Goal: Information Seeking & Learning: Understand process/instructions

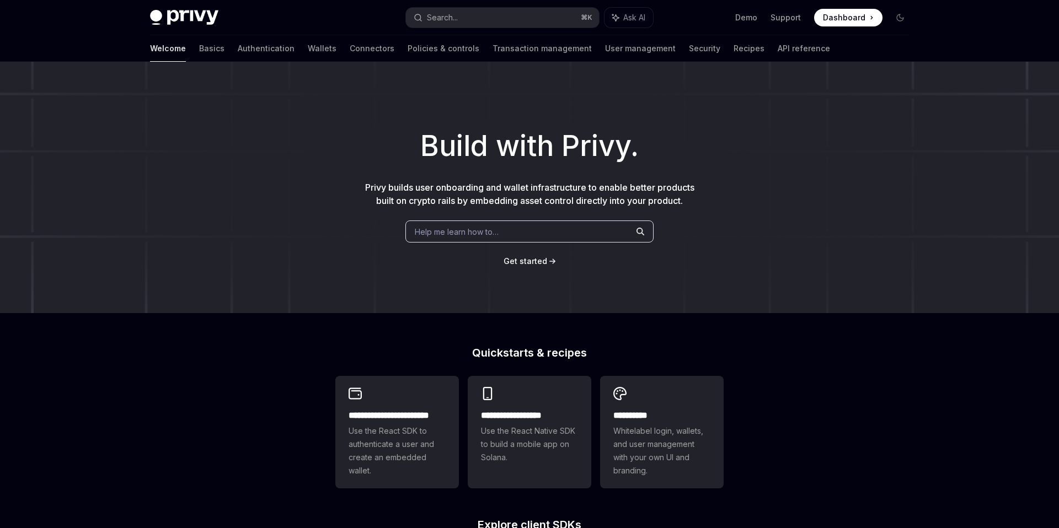
click at [487, 16] on button "Search... ⌘ K" at bounding box center [502, 18] width 193 height 20
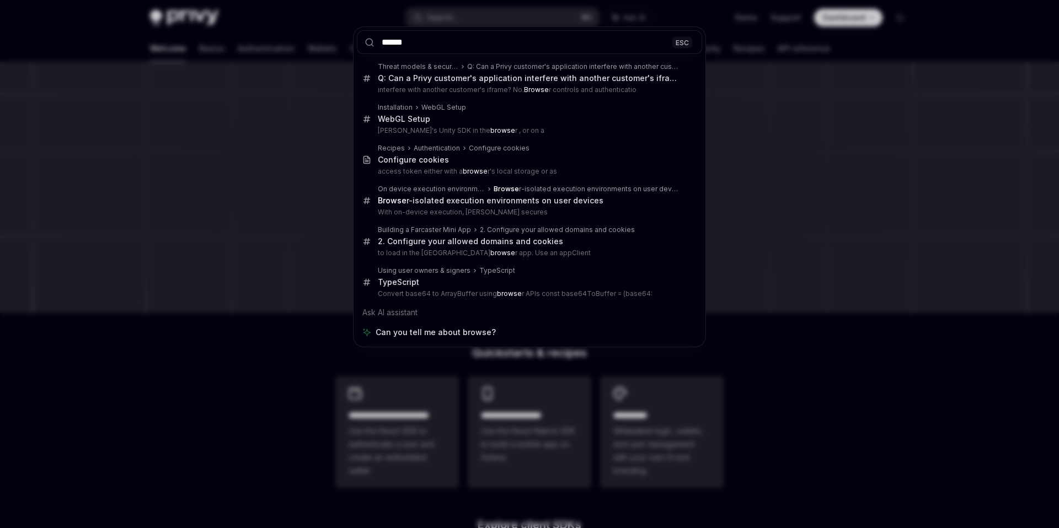
type input "*"
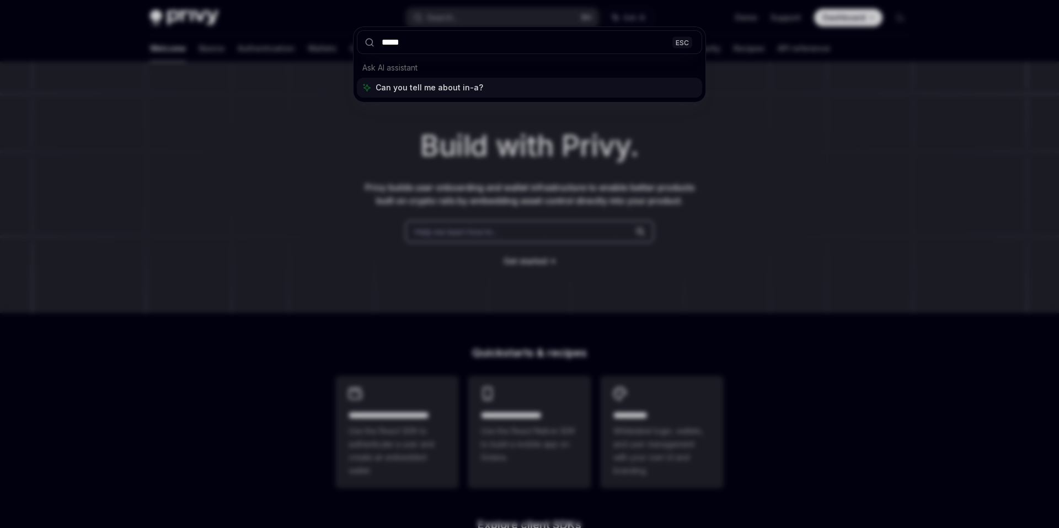
type input "******"
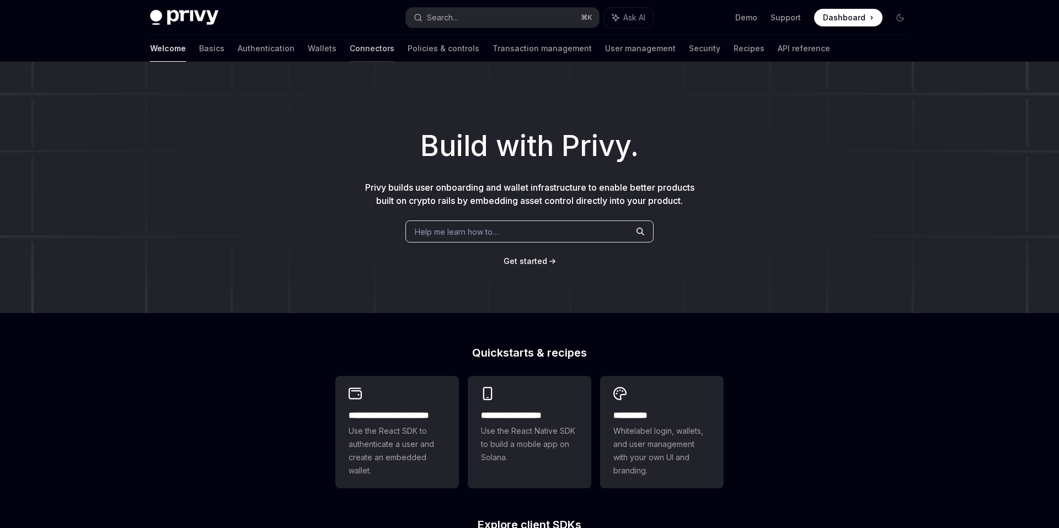
click at [350, 52] on link "Connectors" at bounding box center [372, 48] width 45 height 26
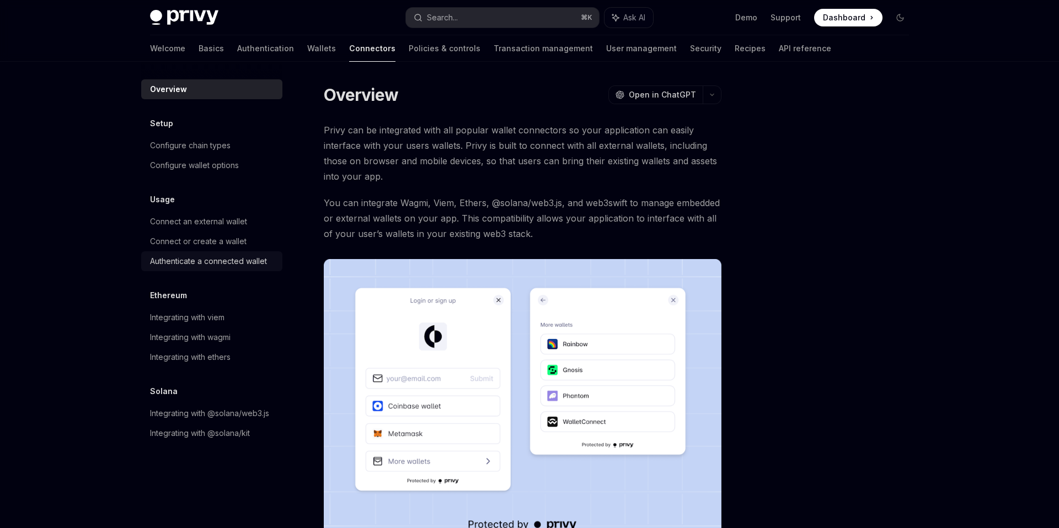
click at [216, 265] on div "Authenticate a connected wallet" at bounding box center [208, 261] width 117 height 13
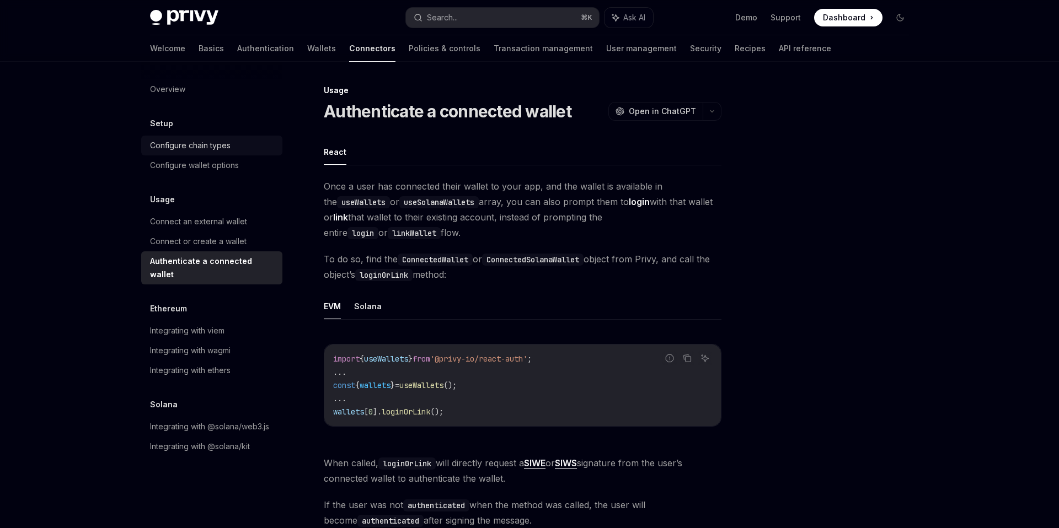
click at [190, 147] on div "Configure chain types" at bounding box center [190, 145] width 81 height 13
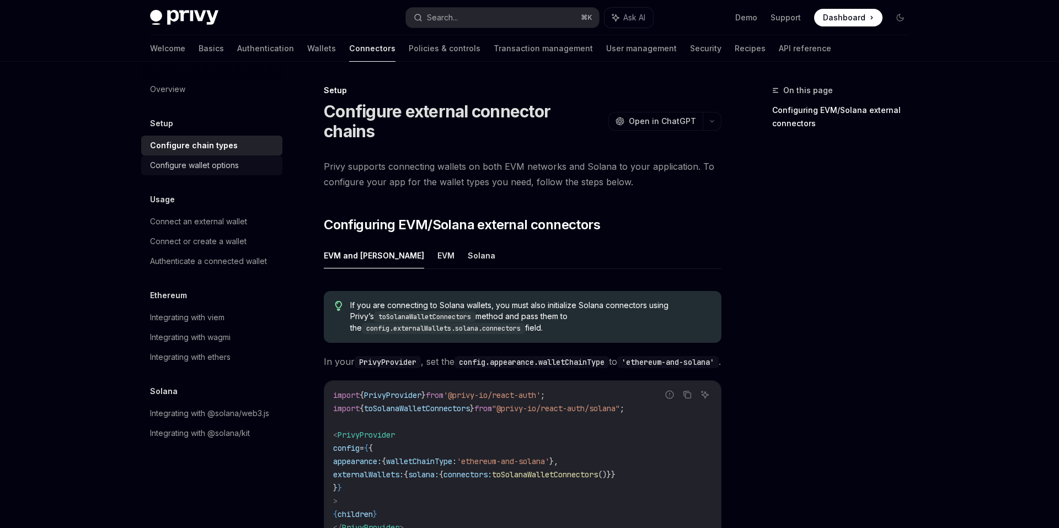
click at [190, 165] on div "Configure wallet options" at bounding box center [194, 165] width 89 height 13
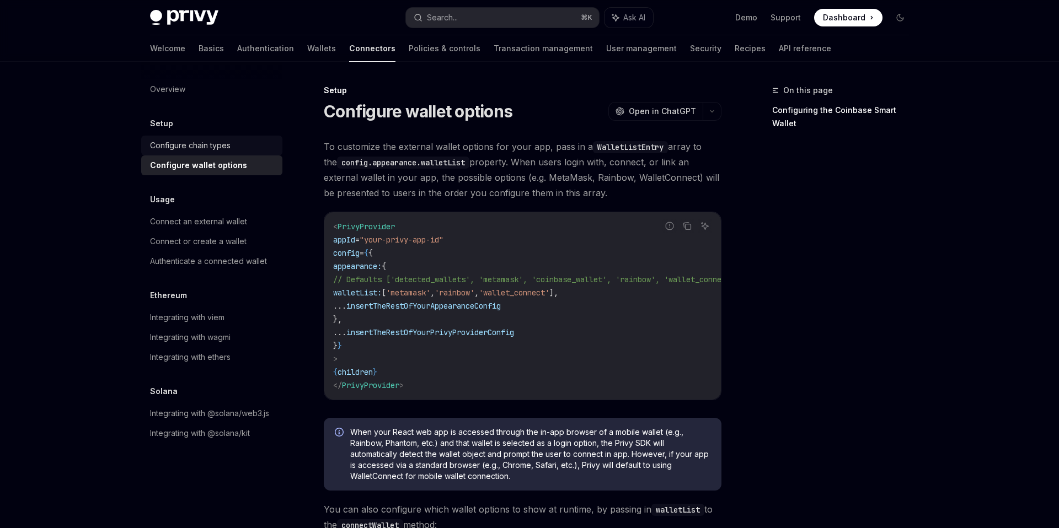
click at [201, 147] on div "Configure chain types" at bounding box center [190, 145] width 81 height 13
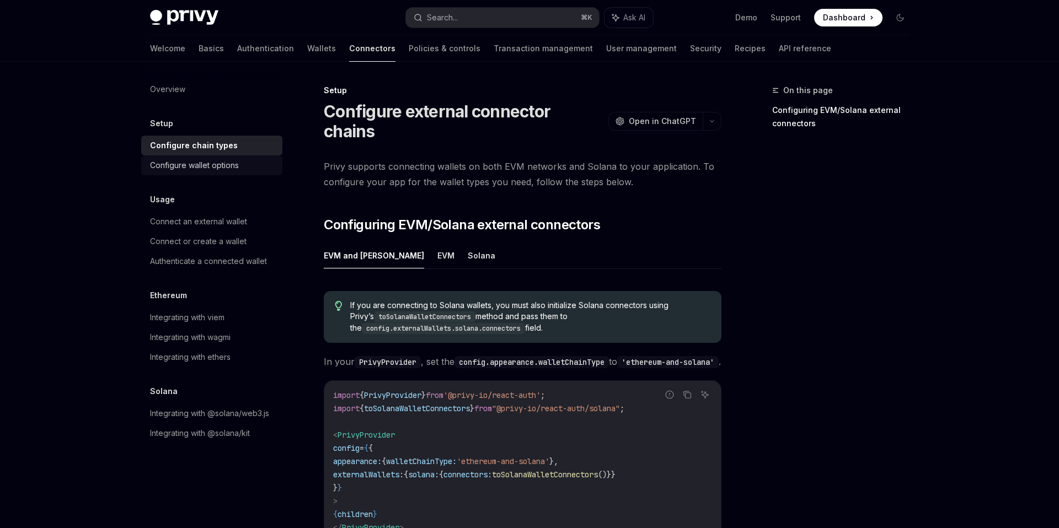
click at [197, 169] on div "Configure wallet options" at bounding box center [194, 165] width 89 height 13
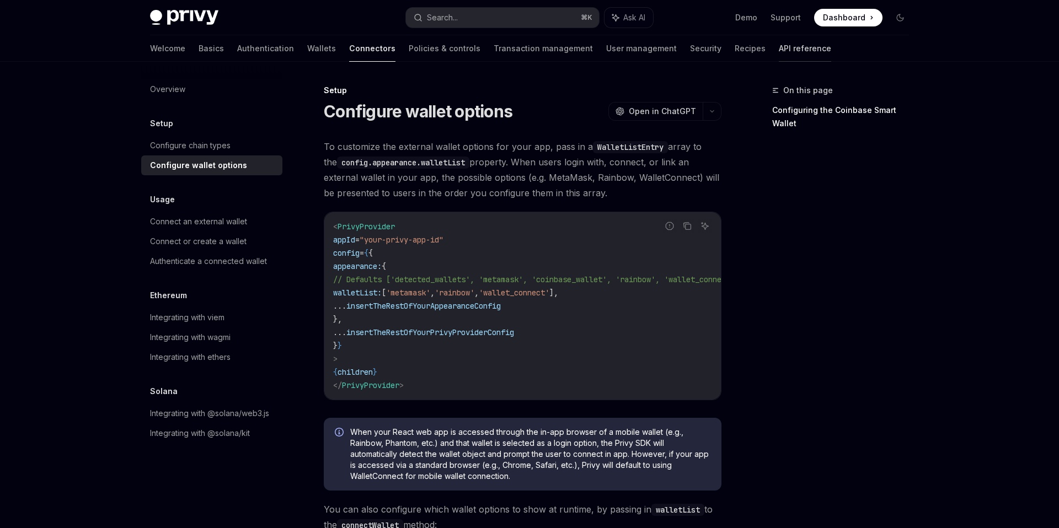
click at [779, 50] on link "API reference" at bounding box center [805, 48] width 52 height 26
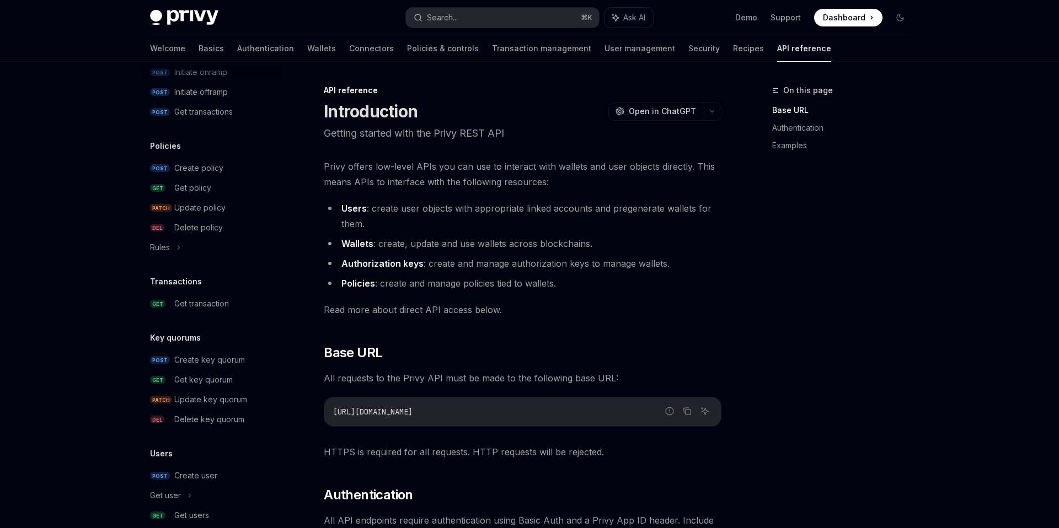
scroll to position [613, 0]
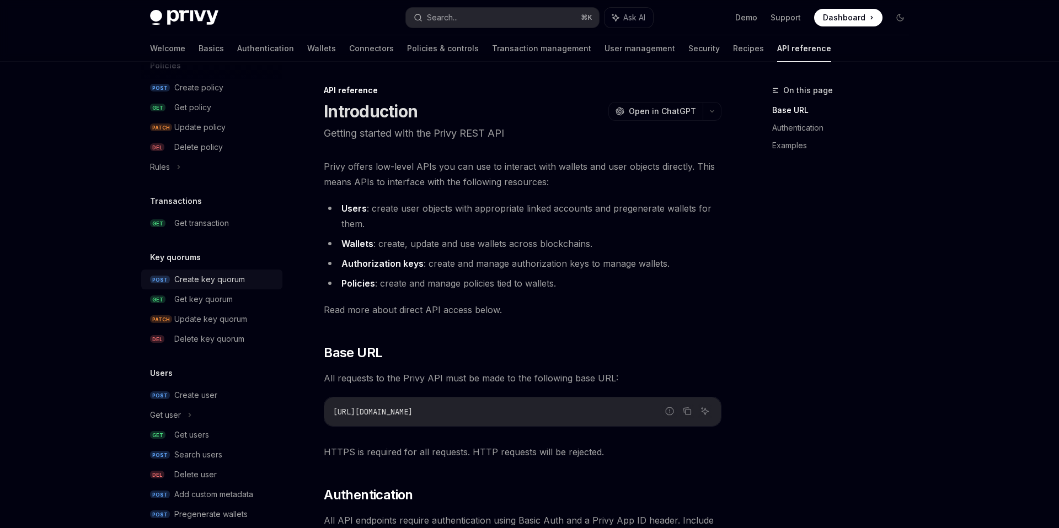
click at [205, 286] on div "Create key quorum" at bounding box center [209, 279] width 71 height 13
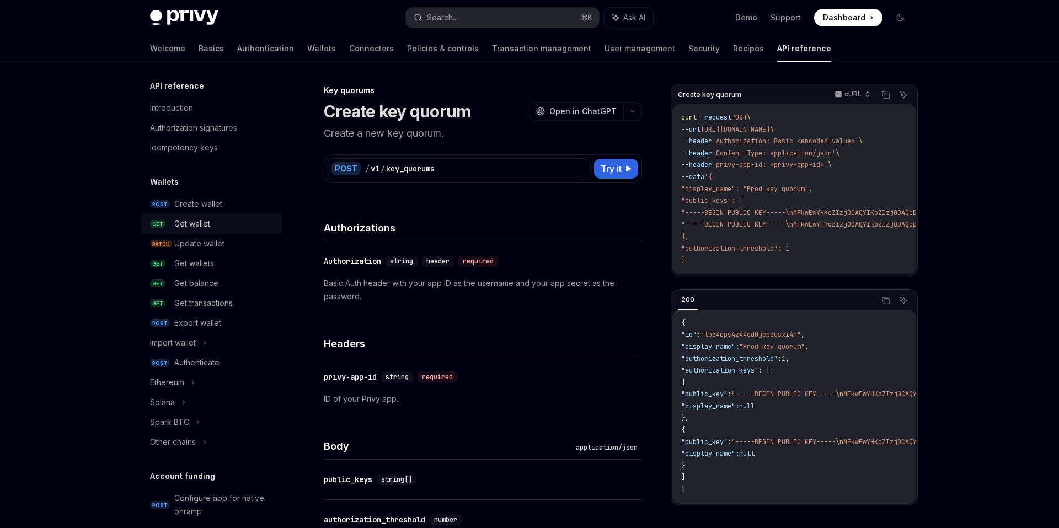
click at [208, 230] on div "Get wallet" at bounding box center [192, 223] width 36 height 13
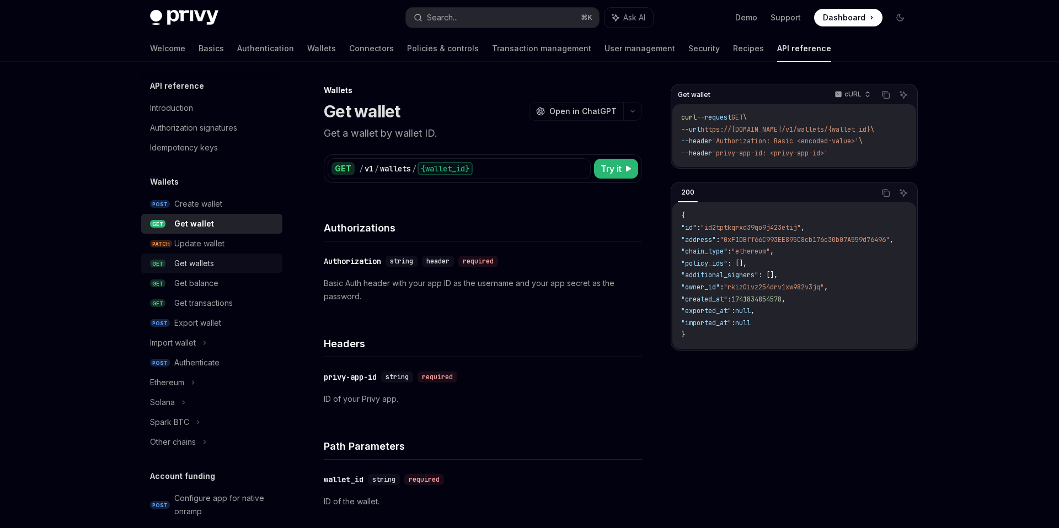
click at [206, 265] on div "Get wallets" at bounding box center [194, 263] width 40 height 13
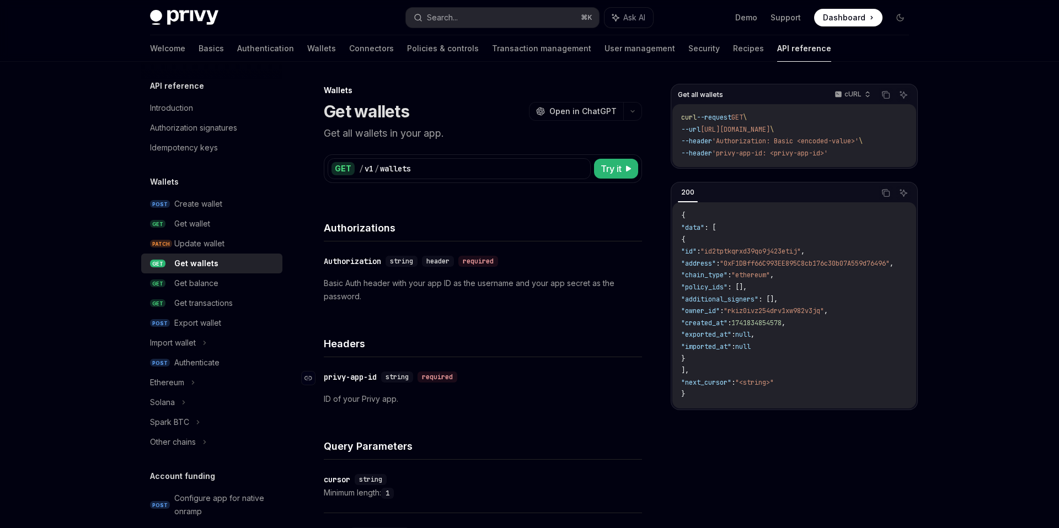
scroll to position [502, 0]
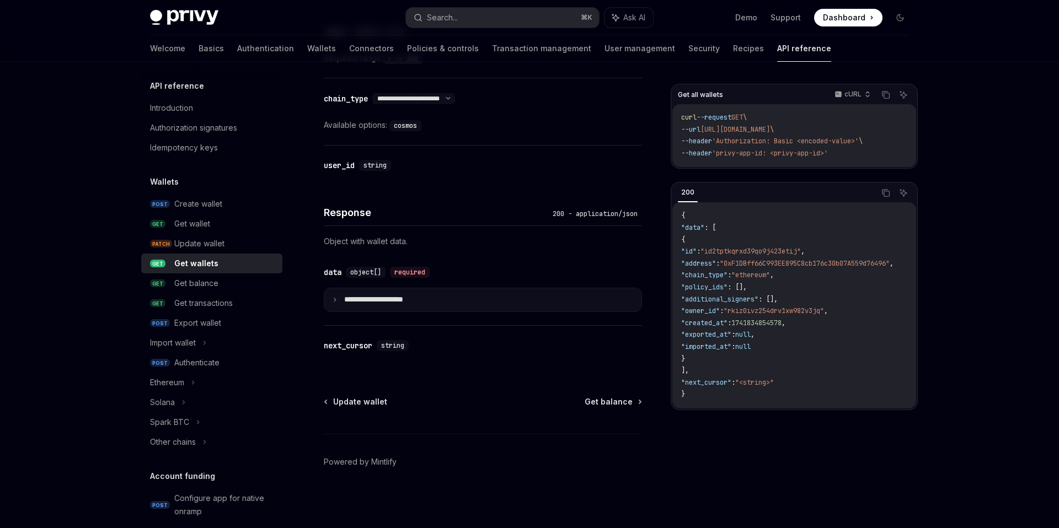
click at [397, 305] on summary "**********" at bounding box center [482, 300] width 317 height 23
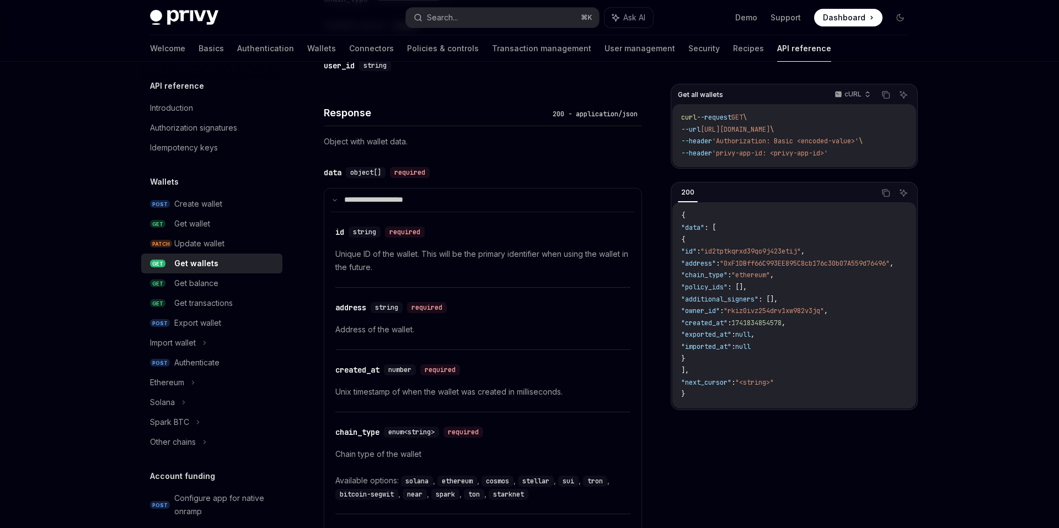
scroll to position [466, 0]
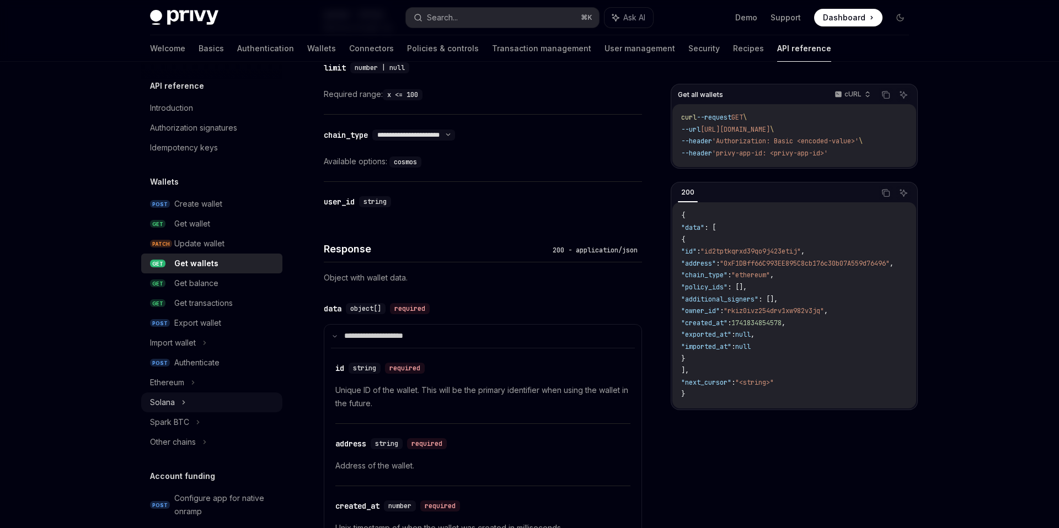
click at [191, 405] on div "Solana" at bounding box center [211, 403] width 141 height 20
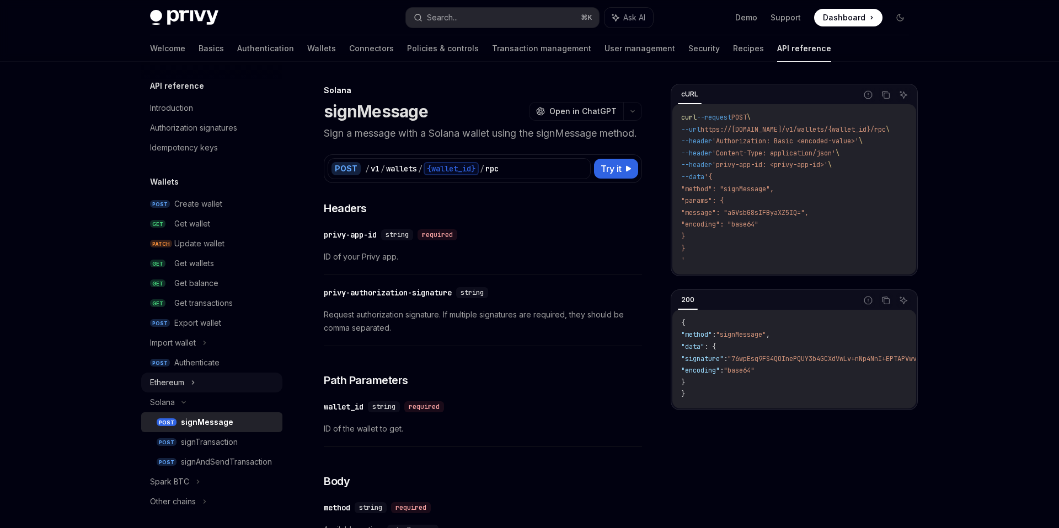
click at [196, 383] on div "Ethereum" at bounding box center [211, 383] width 141 height 20
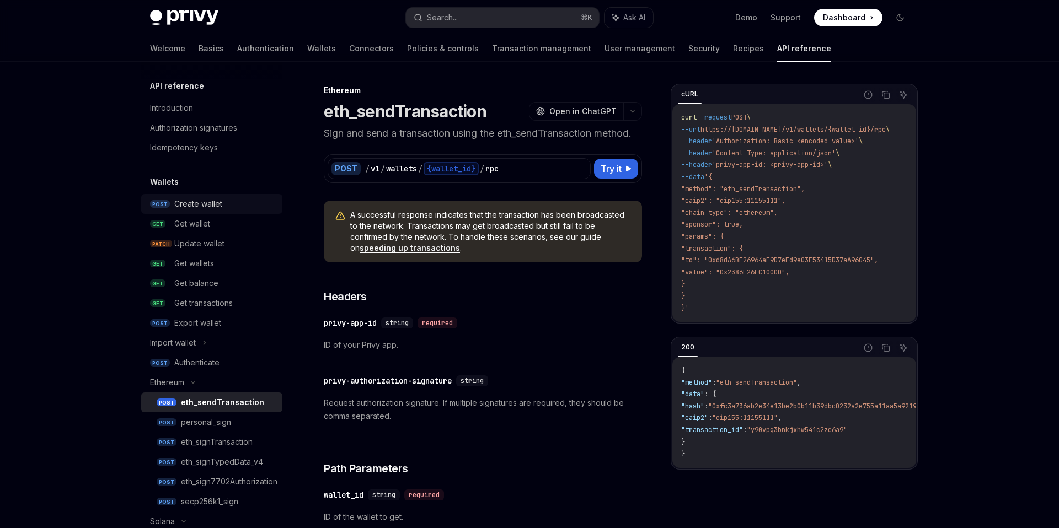
click at [212, 204] on div "Create wallet" at bounding box center [198, 203] width 48 height 13
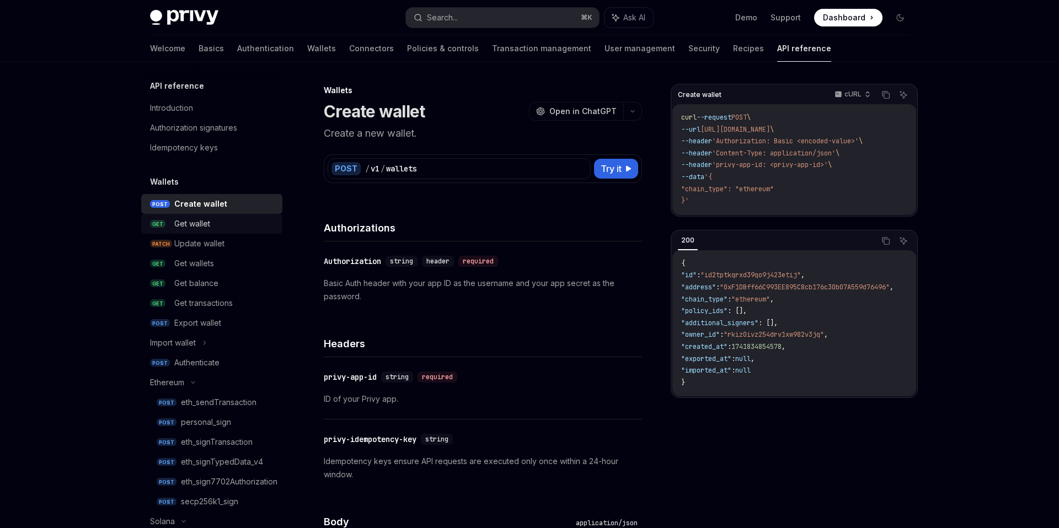
click at [196, 232] on link "GET Get wallet" at bounding box center [211, 224] width 141 height 20
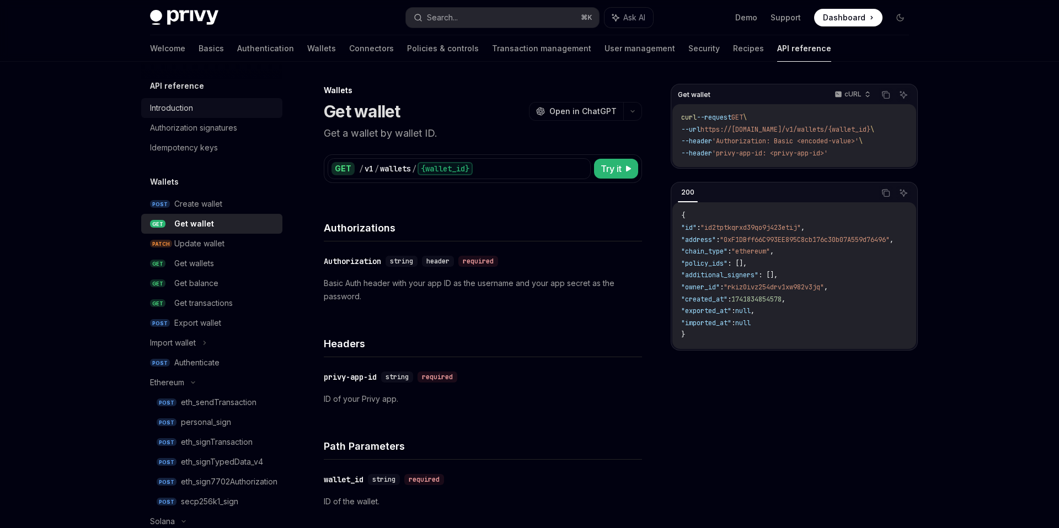
click at [193, 114] on div "Introduction" at bounding box center [171, 108] width 43 height 13
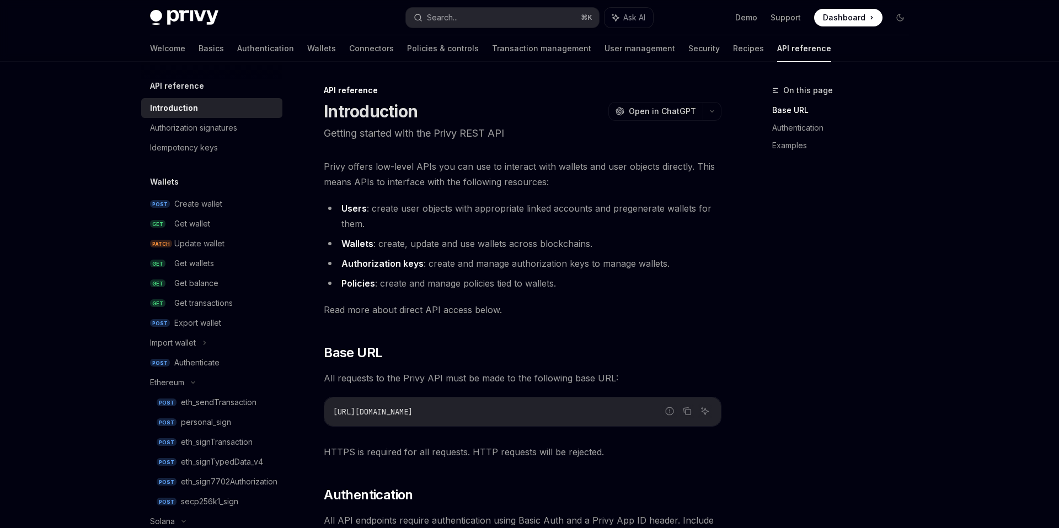
click at [242, 49] on div "Welcome Basics Authentication Wallets Connectors Policies & controls Transactio…" at bounding box center [490, 48] width 681 height 26
click at [307, 49] on link "Wallets" at bounding box center [321, 48] width 29 height 26
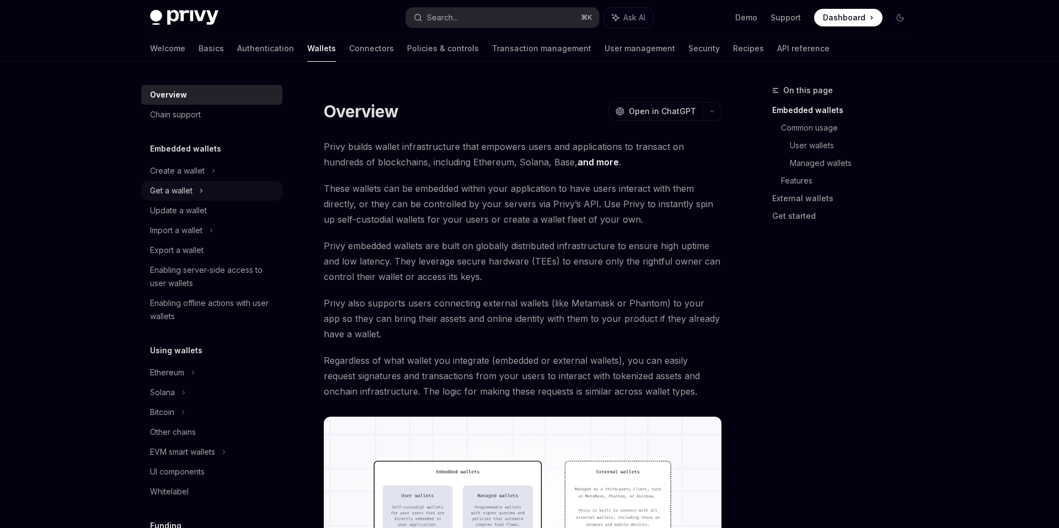
click at [202, 190] on icon at bounding box center [202, 190] width 2 height 3
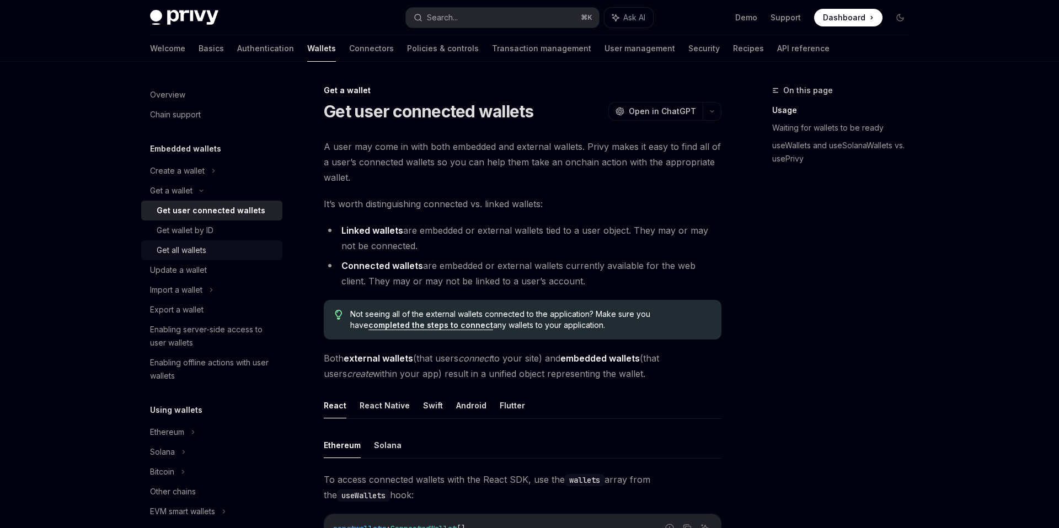
click at [191, 258] on link "Get all wallets" at bounding box center [211, 251] width 141 height 20
type textarea "*"
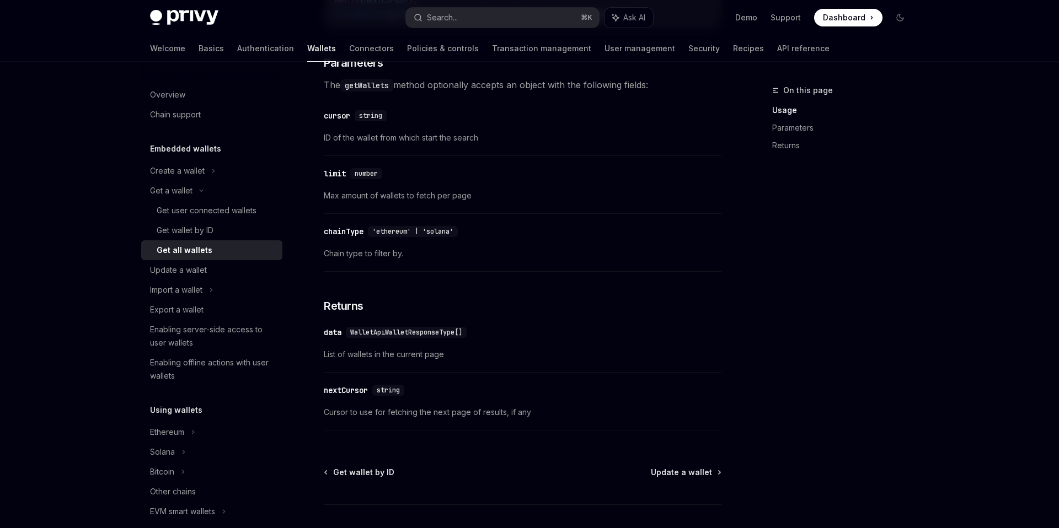
scroll to position [517, 0]
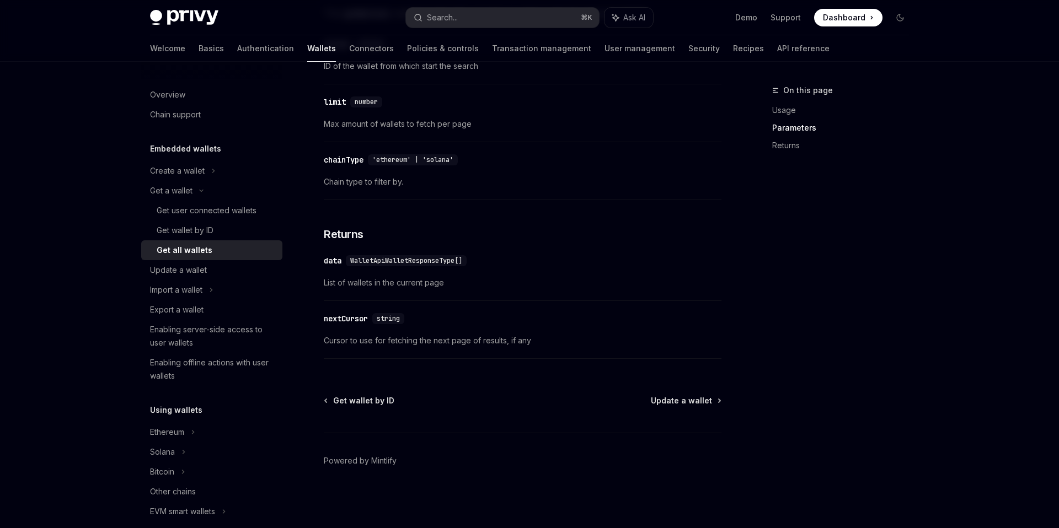
click at [397, 255] on div "WalletApiWalletResponseType[]" at bounding box center [406, 260] width 121 height 11
click at [397, 260] on span "WalletApiWalletResponseType[]" at bounding box center [406, 261] width 112 height 9
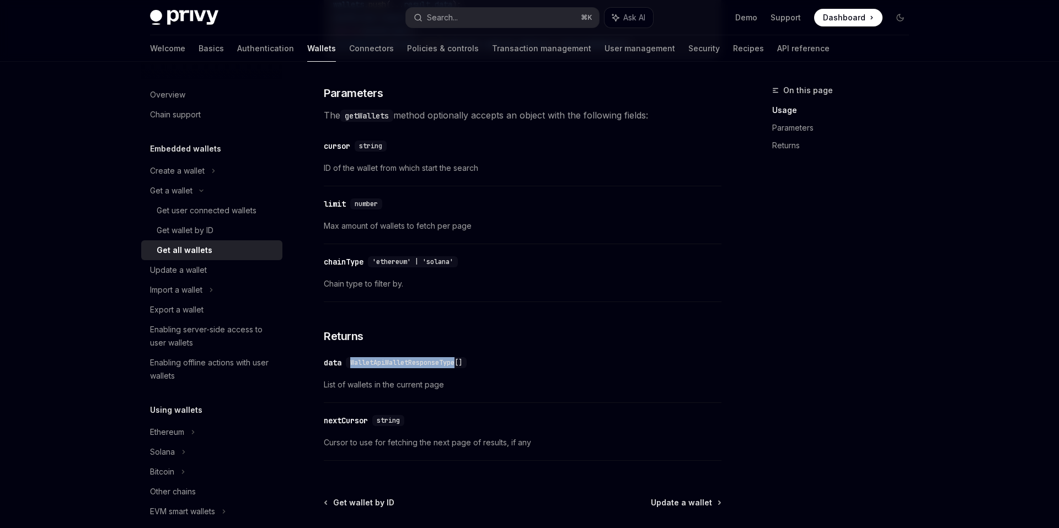
scroll to position [228, 0]
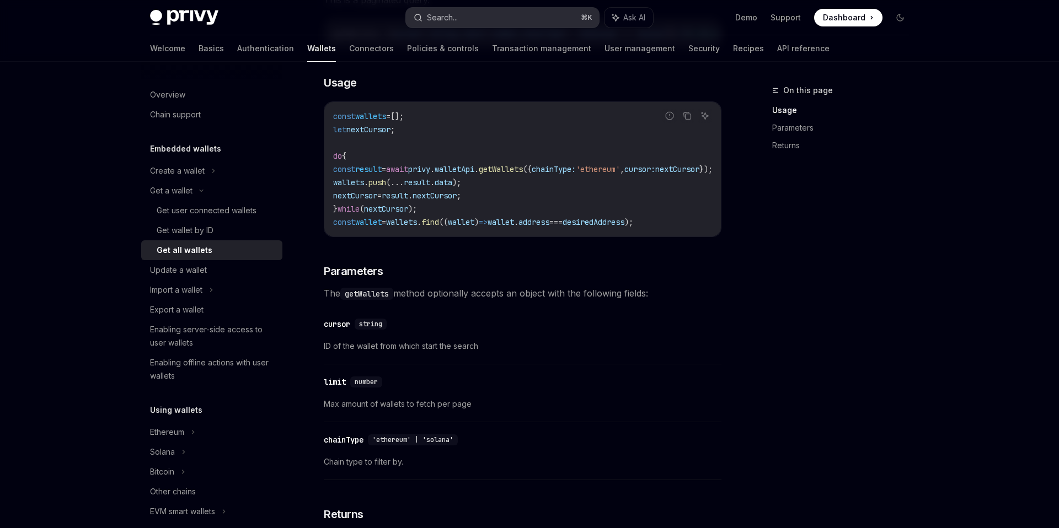
click at [463, 20] on button "Search... ⌘ K" at bounding box center [502, 18] width 193 height 20
type input "**********"
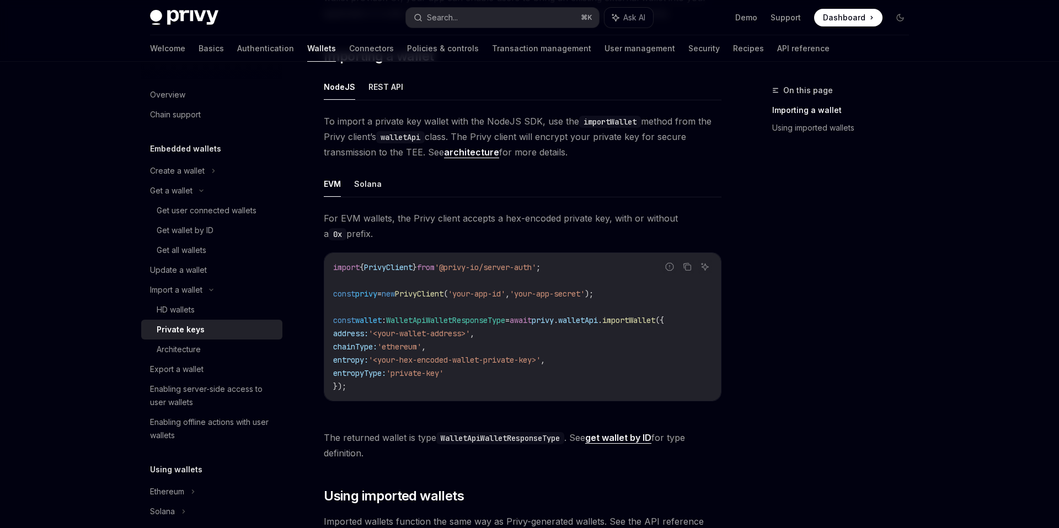
scroll to position [151, 0]
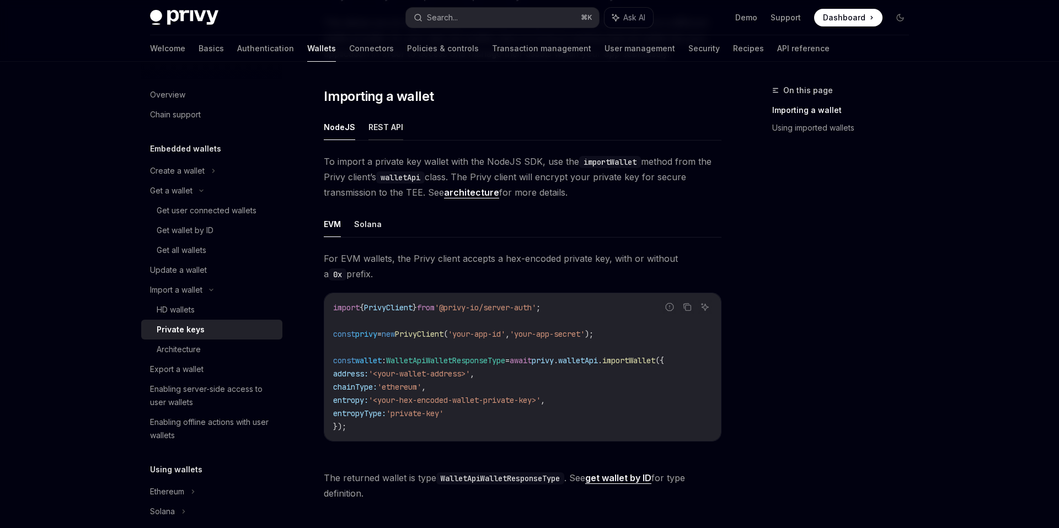
click at [391, 131] on button "REST API" at bounding box center [385, 127] width 35 height 26
type textarea "*"
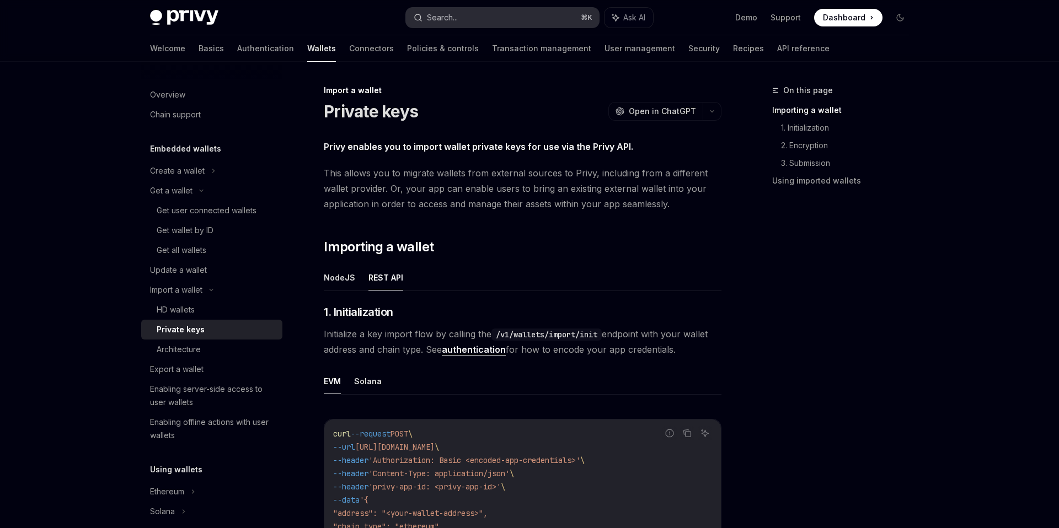
click at [463, 18] on button "Search... ⌘ K" at bounding box center [502, 18] width 193 height 20
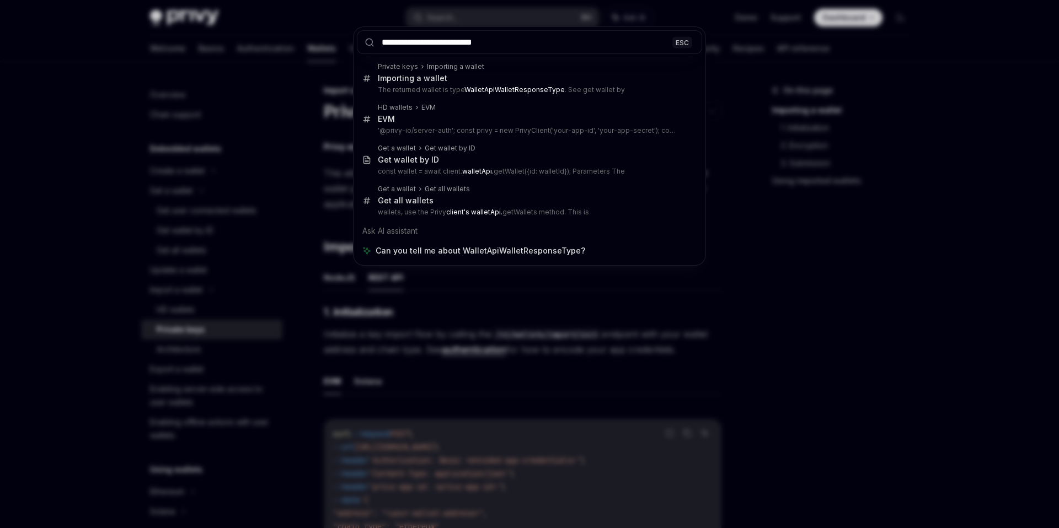
type input "**********"
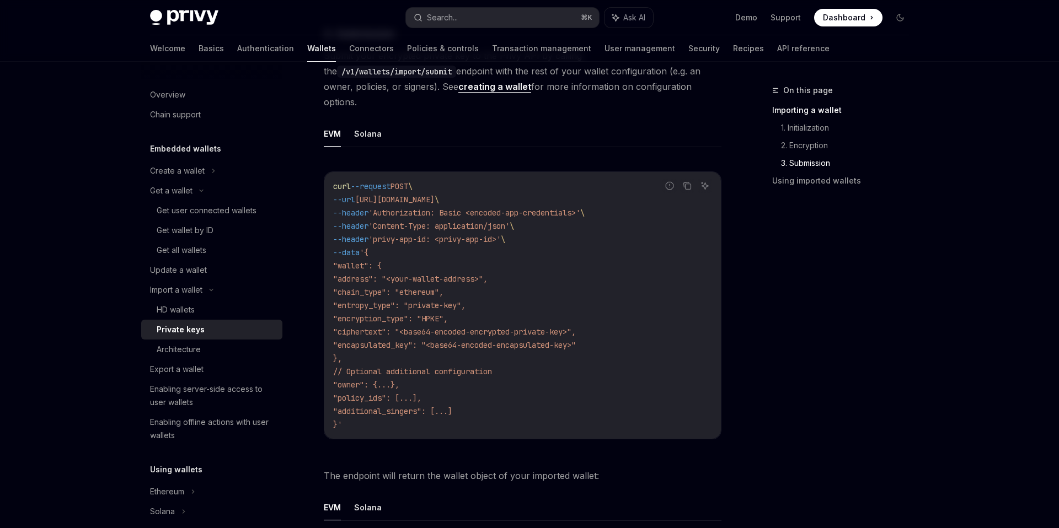
scroll to position [1973, 0]
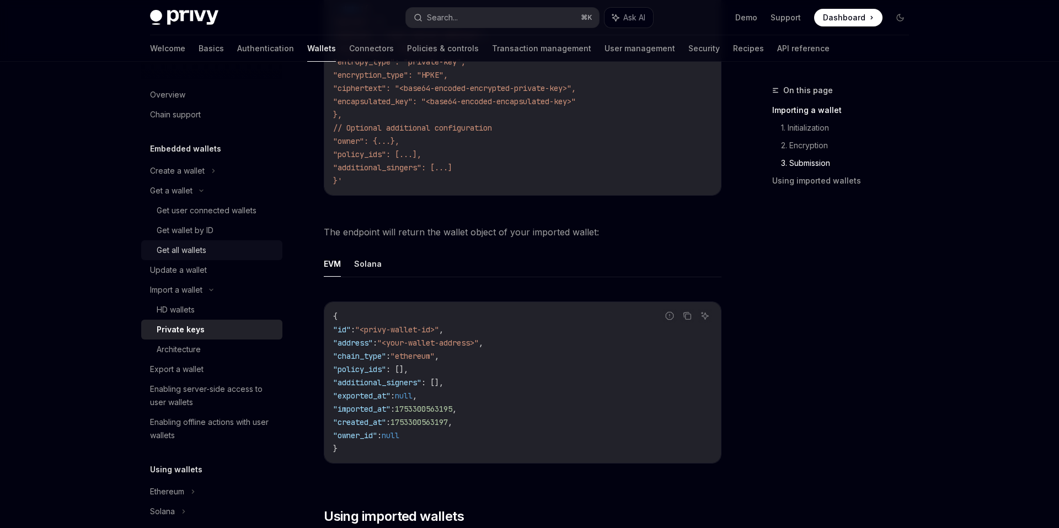
click at [186, 250] on div "Get all wallets" at bounding box center [182, 250] width 50 height 13
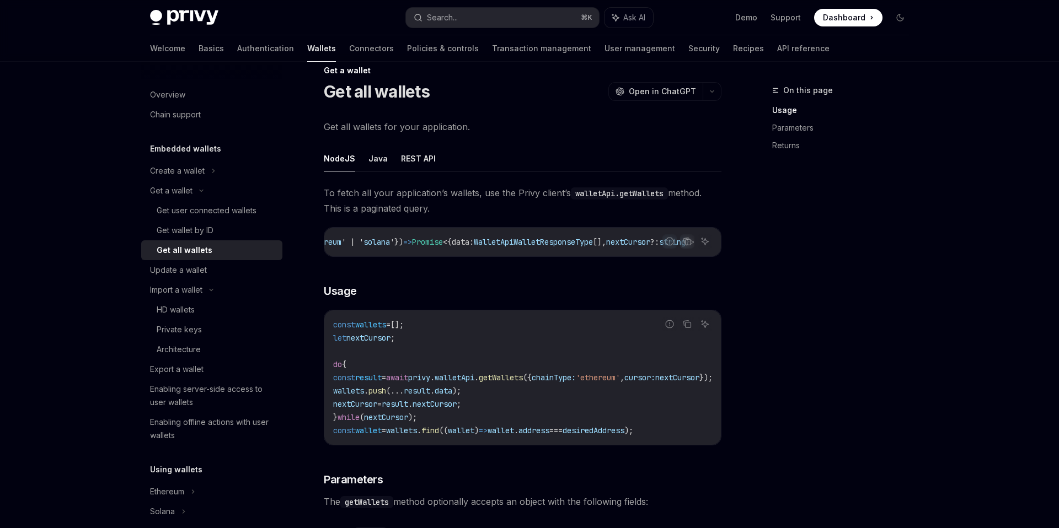
scroll to position [23, 0]
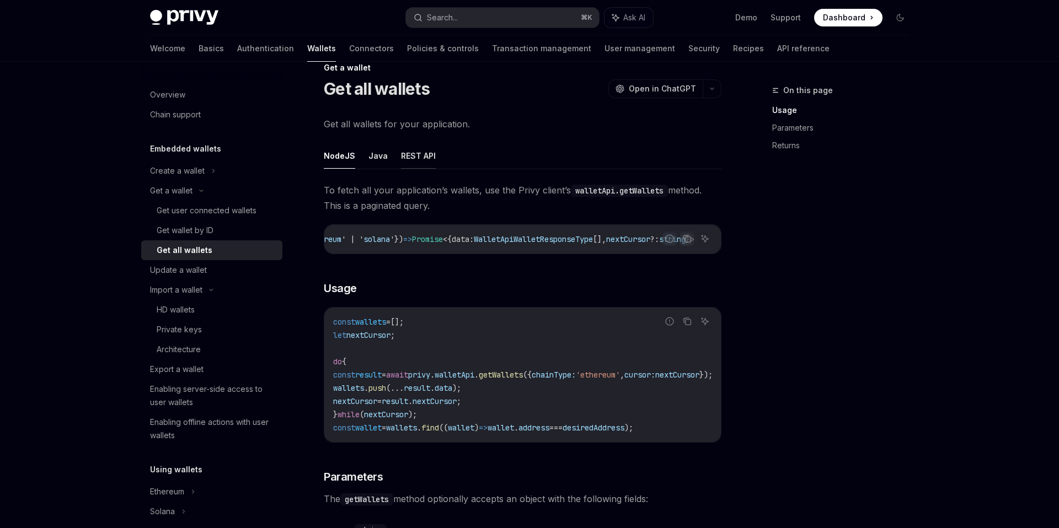
click at [403, 154] on button "REST API" at bounding box center [418, 156] width 35 height 26
type textarea "*"
